Goal: Task Accomplishment & Management: Use online tool/utility

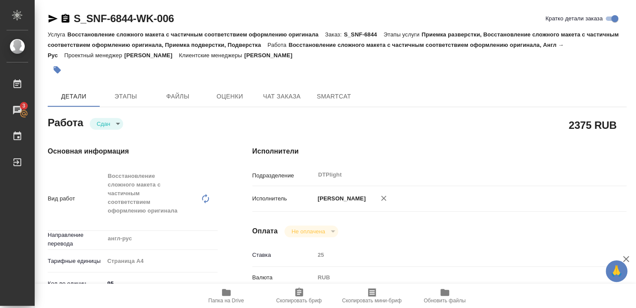
scroll to position [47, 0]
type textarea "x"
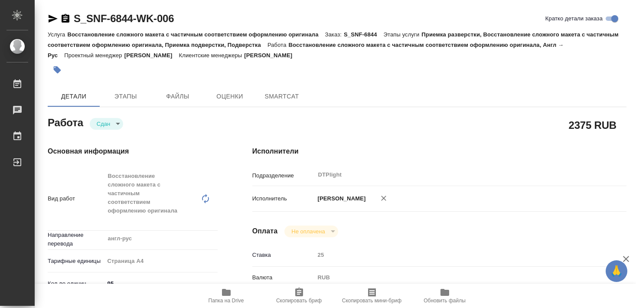
type textarea "x"
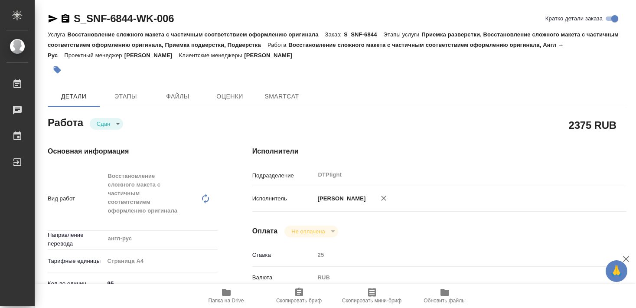
type textarea "x"
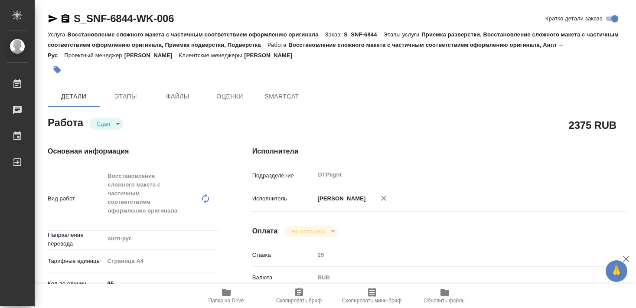
type textarea "x"
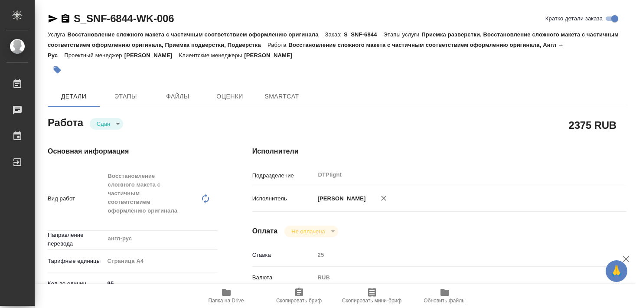
type textarea "x"
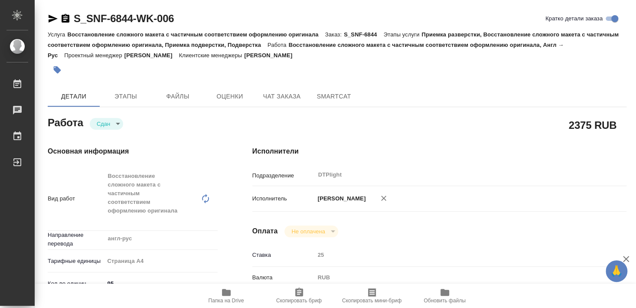
type textarea "x"
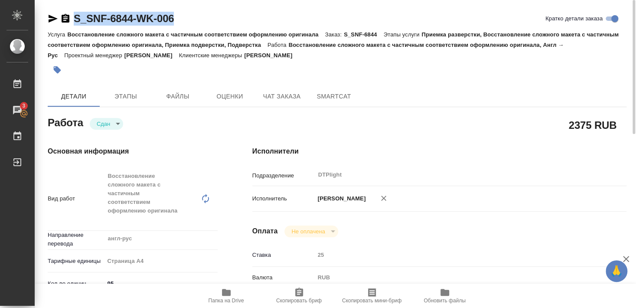
drag, startPoint x: 73, startPoint y: 28, endPoint x: 193, endPoint y: 27, distance: 120.1
click at [193, 27] on div "S_SNF-6844-WK-006 Кратко детали заказа" at bounding box center [337, 20] width 579 height 17
type textarea "x"
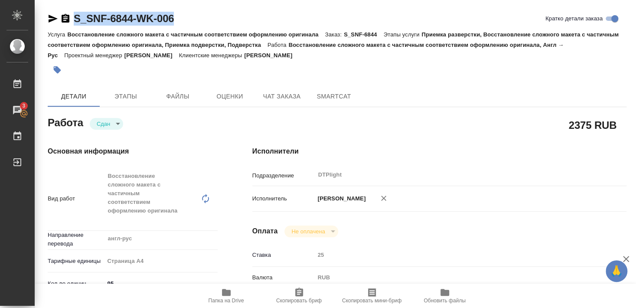
type textarea "x"
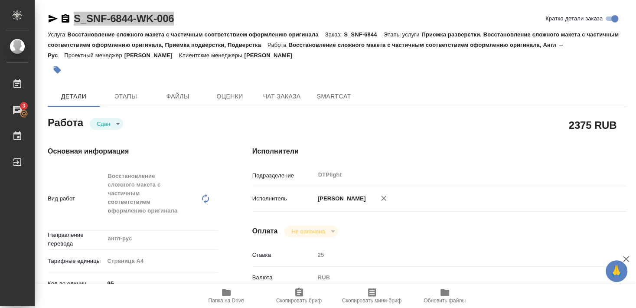
type textarea "x"
